Goal: Information Seeking & Learning: Learn about a topic

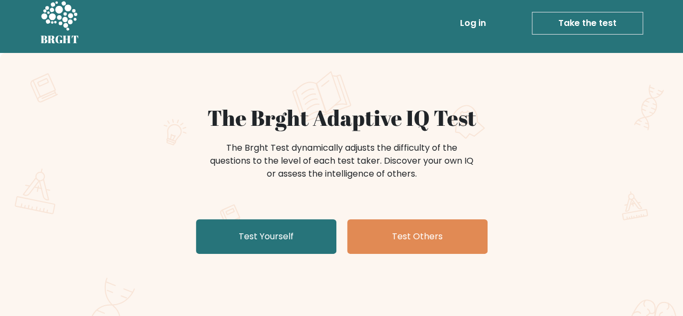
scroll to position [8, 0]
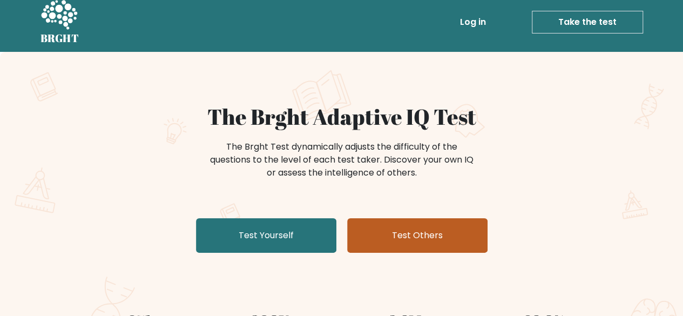
click at [406, 245] on link "Test Others" at bounding box center [417, 235] width 140 height 35
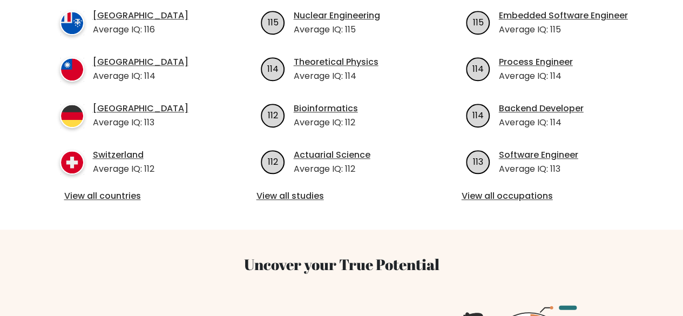
scroll to position [490, 0]
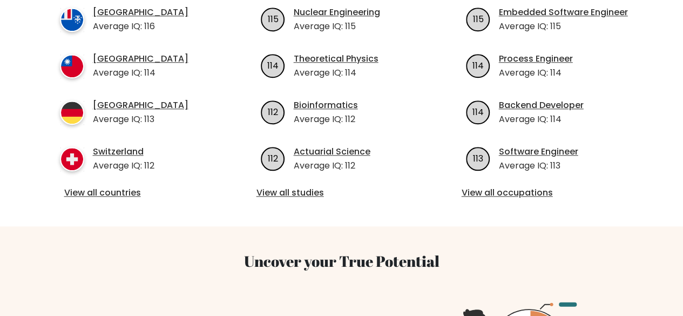
click at [125, 186] on div "View all countries" at bounding box center [136, 193] width 153 height 14
click at [131, 186] on link "View all countries" at bounding box center [136, 192] width 145 height 13
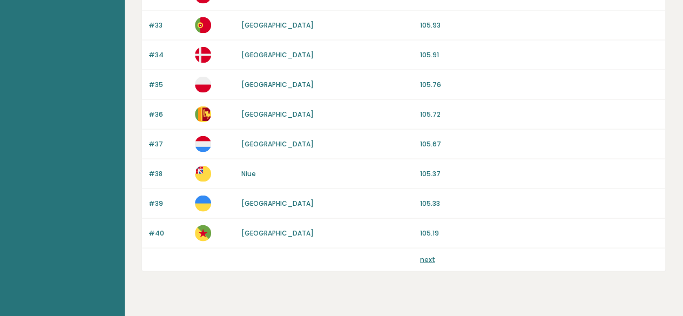
scroll to position [1074, 0]
click at [420, 255] on link "next" at bounding box center [427, 259] width 15 height 9
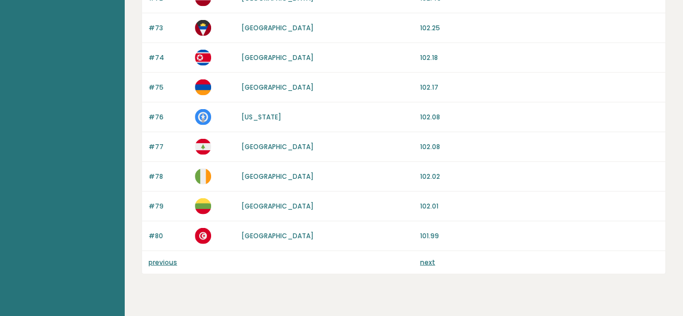
scroll to position [1072, 0]
click at [420, 257] on link "next" at bounding box center [427, 261] width 15 height 9
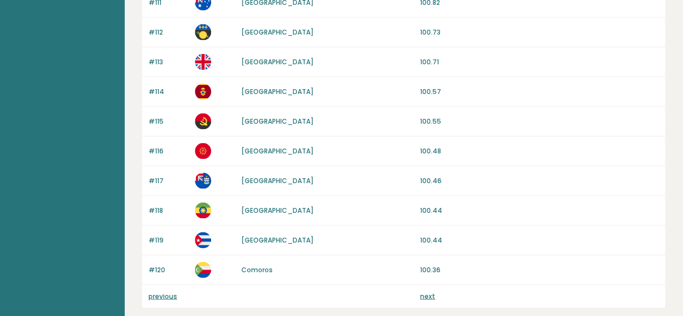
scroll to position [1090, 0]
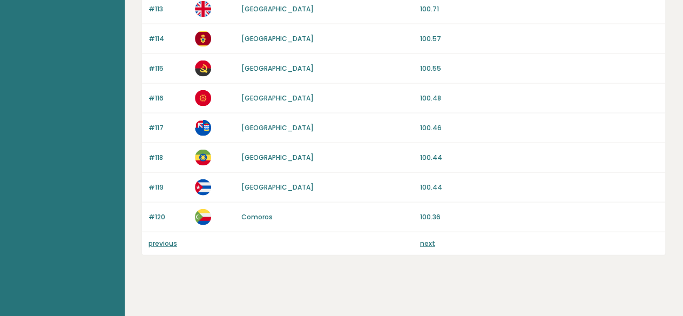
click at [426, 239] on link "next" at bounding box center [427, 243] width 15 height 9
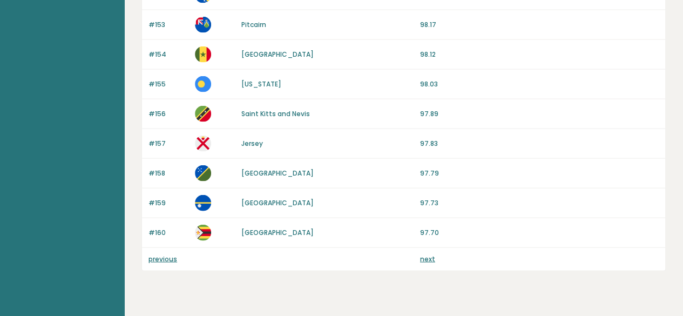
scroll to position [1075, 0]
click at [166, 254] on link "previous" at bounding box center [162, 258] width 29 height 9
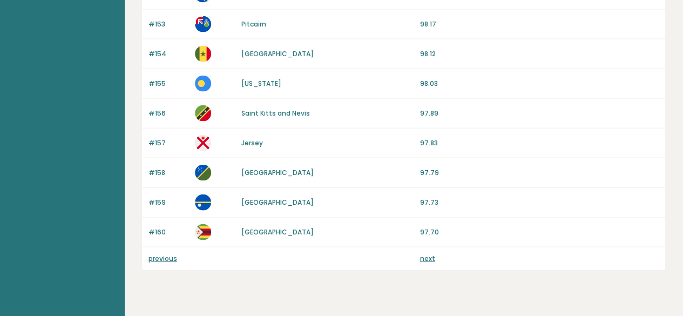
click at [166, 254] on link "previous" at bounding box center [162, 258] width 29 height 9
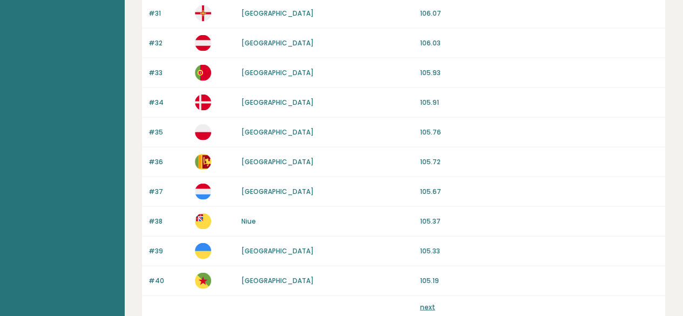
scroll to position [1074, 0]
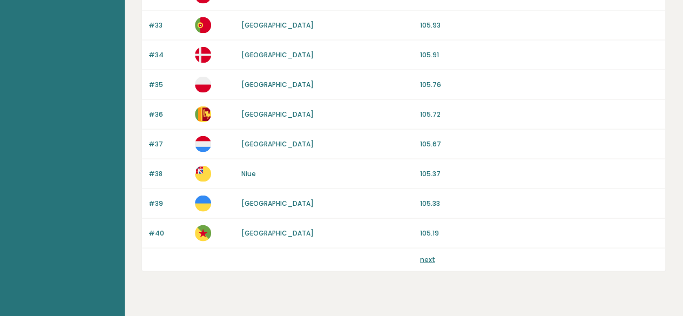
click at [424, 255] on link "next" at bounding box center [427, 259] width 15 height 9
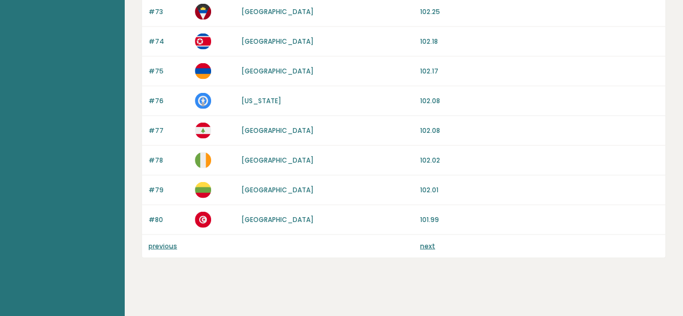
scroll to position [1091, 0]
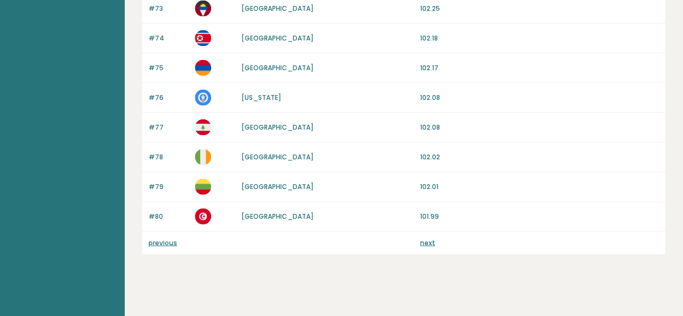
click at [431, 238] on link "next" at bounding box center [427, 242] width 15 height 9
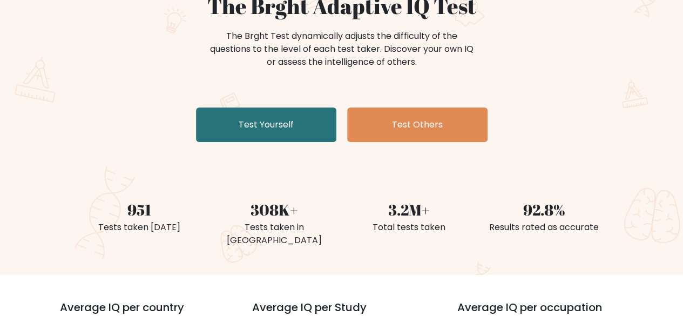
scroll to position [118, 0]
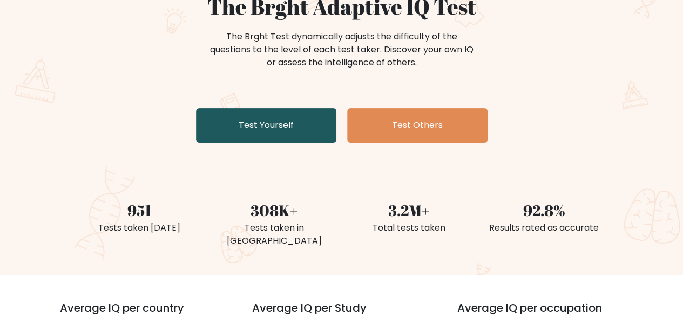
click at [303, 132] on link "Test Yourself" at bounding box center [266, 125] width 140 height 35
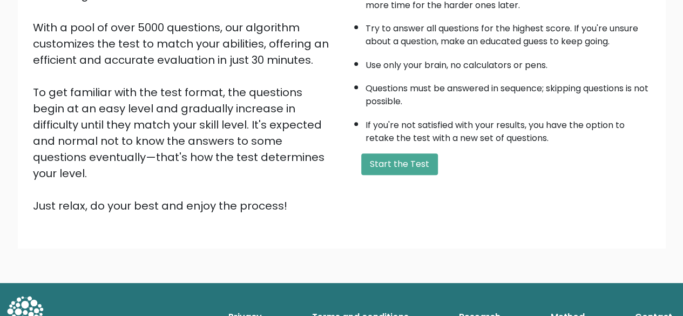
scroll to position [176, 0]
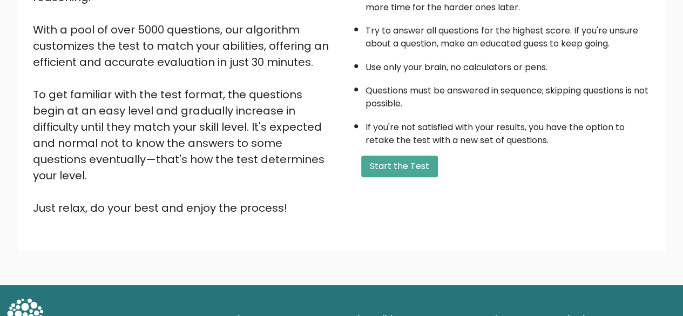
click at [389, 308] on link "Terms and conditions" at bounding box center [360, 319] width 105 height 22
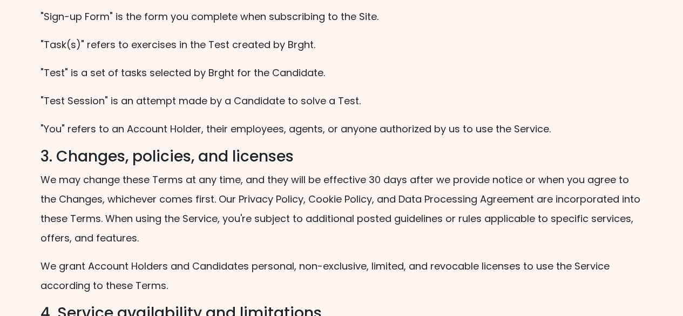
scroll to position [651, 0]
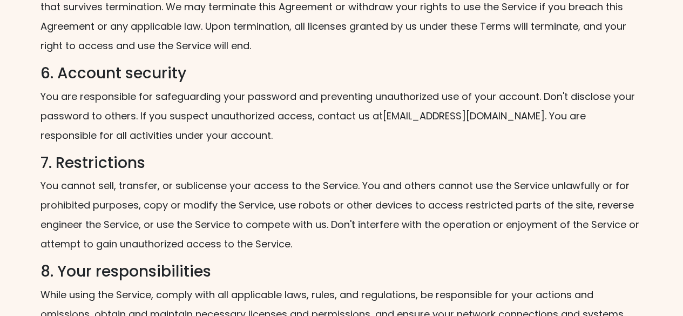
scroll to position [1123, 0]
